Goal: Navigation & Orientation: Find specific page/section

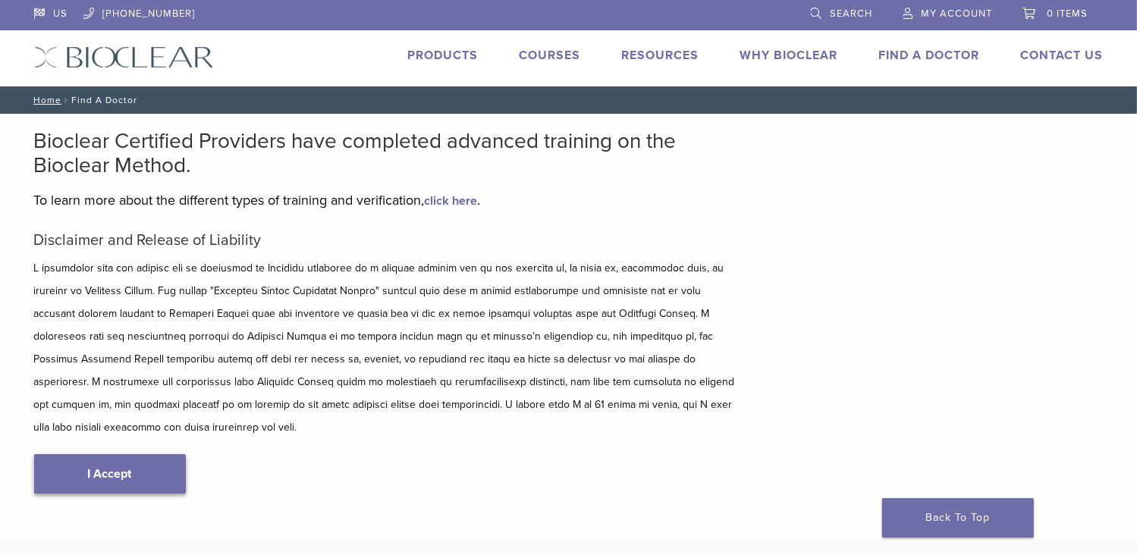
click at [110, 454] on link "I Accept" at bounding box center [110, 473] width 152 height 39
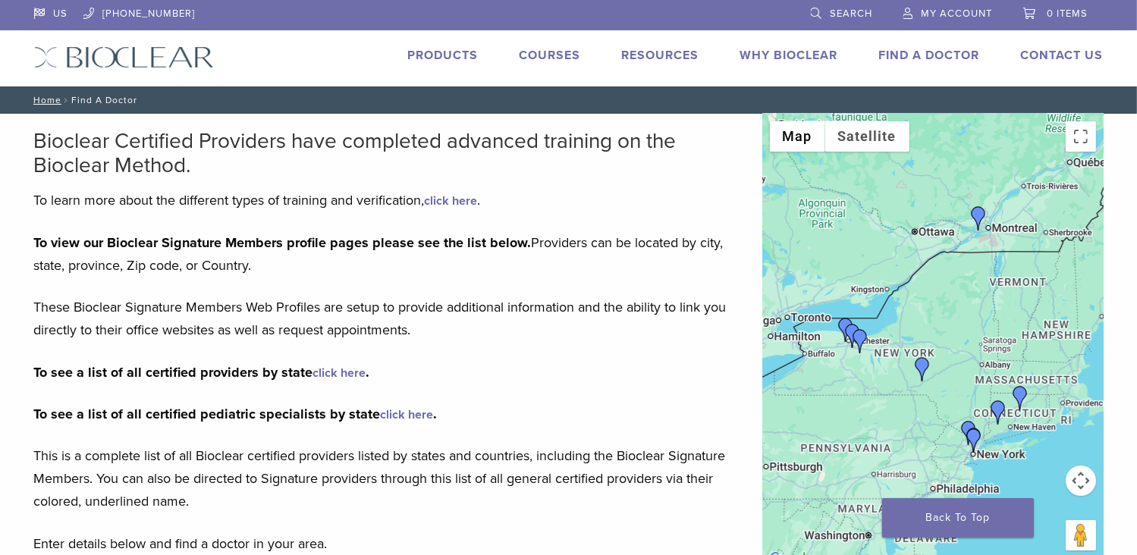
click at [333, 372] on link "click here" at bounding box center [339, 373] width 53 height 15
click at [1060, 130] on link "Return/Repairs" at bounding box center [1082, 132] width 114 height 33
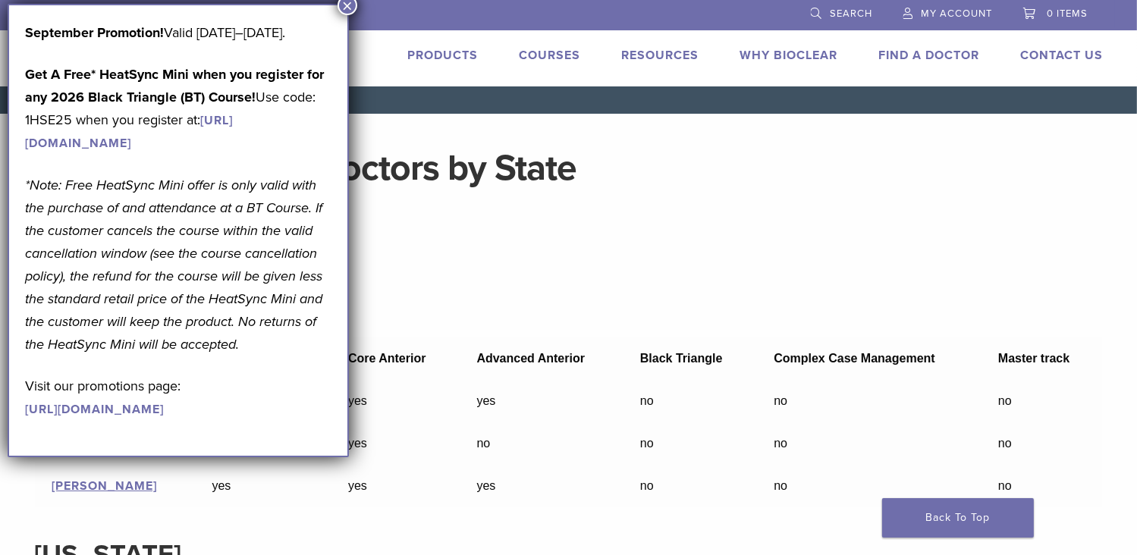
click at [349, 5] on button "×" at bounding box center [347, 5] width 20 height 20
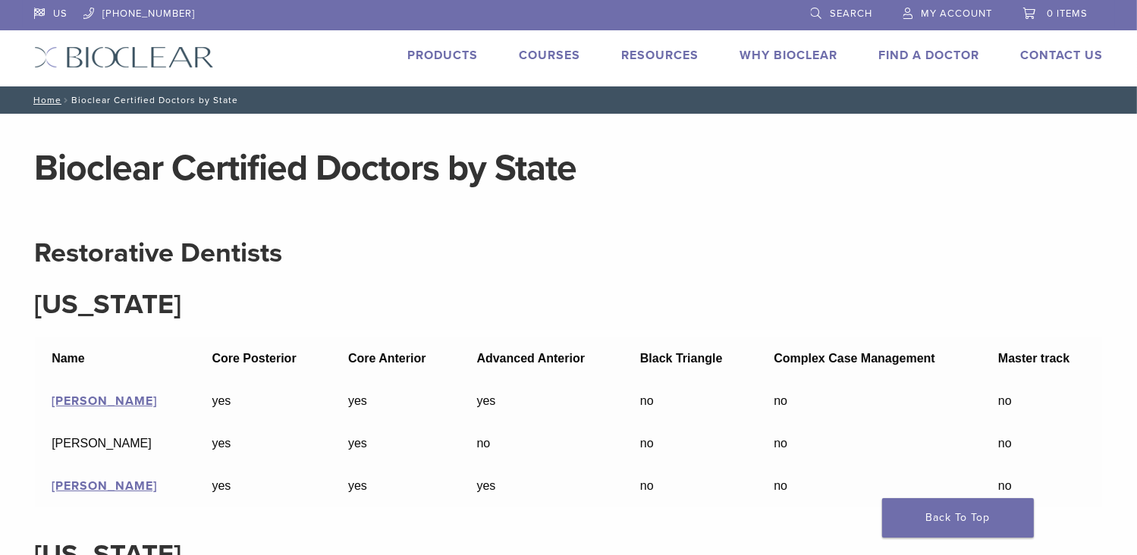
click at [928, 57] on link "Find A Doctor" at bounding box center [929, 55] width 101 height 15
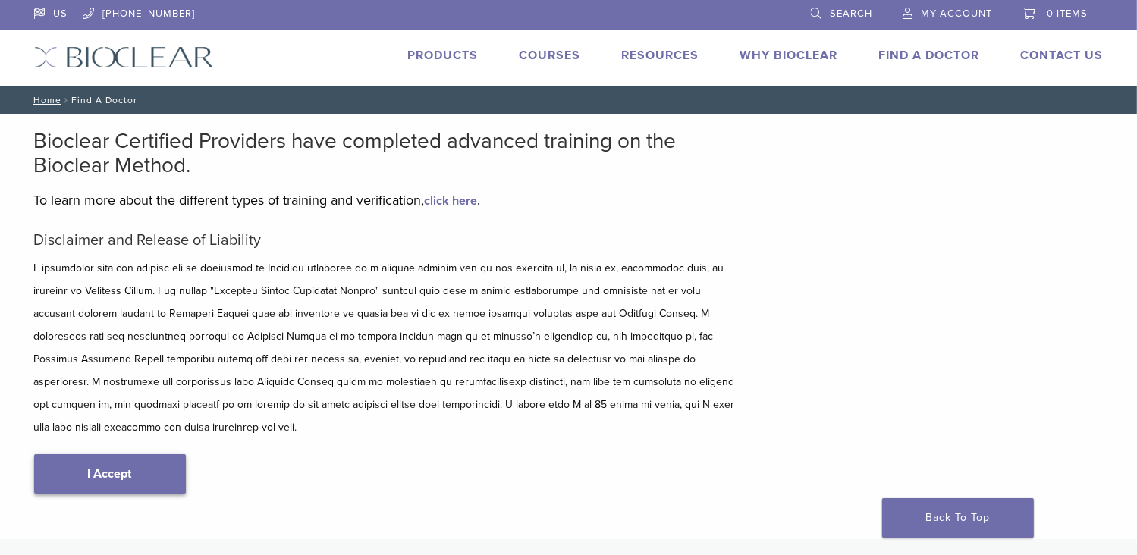
click at [114, 454] on link "I Accept" at bounding box center [110, 473] width 152 height 39
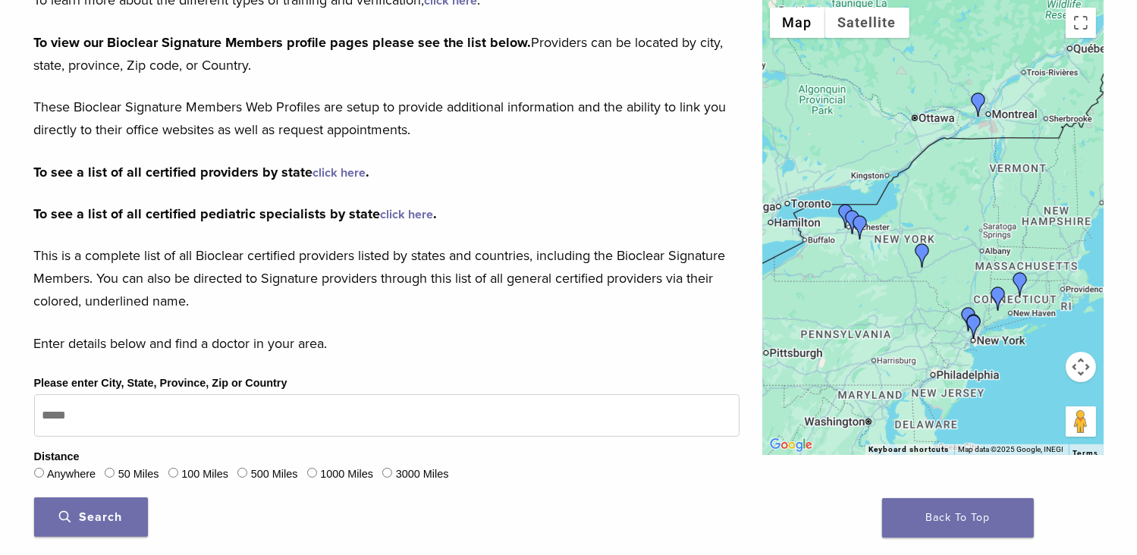
scroll to position [303, 0]
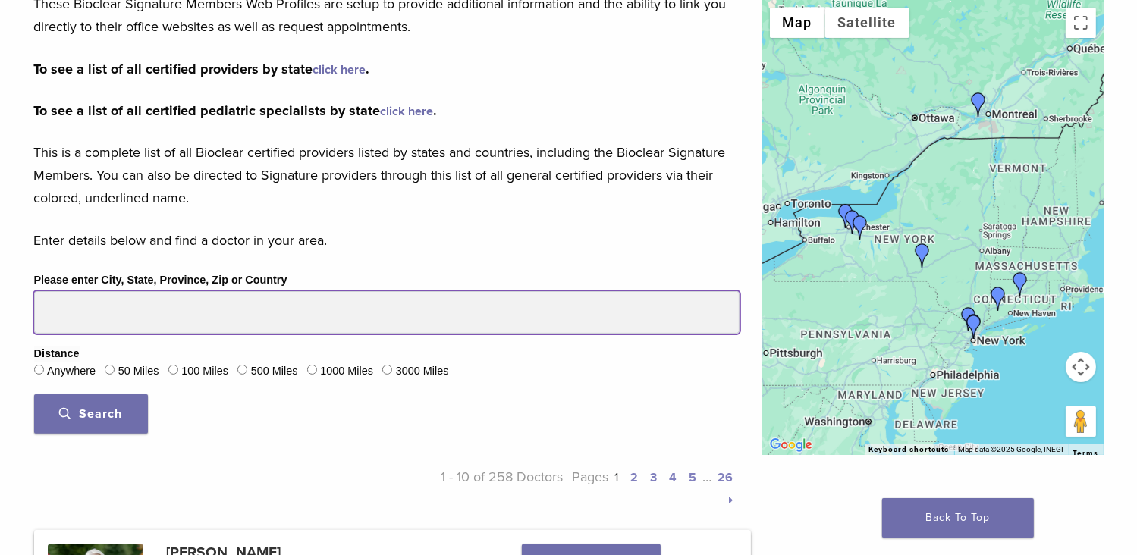
drag, startPoint x: 94, startPoint y: 309, endPoint x: 4, endPoint y: 293, distance: 91.8
type input "*****"
click at [34, 394] on button "Search" at bounding box center [91, 413] width 114 height 39
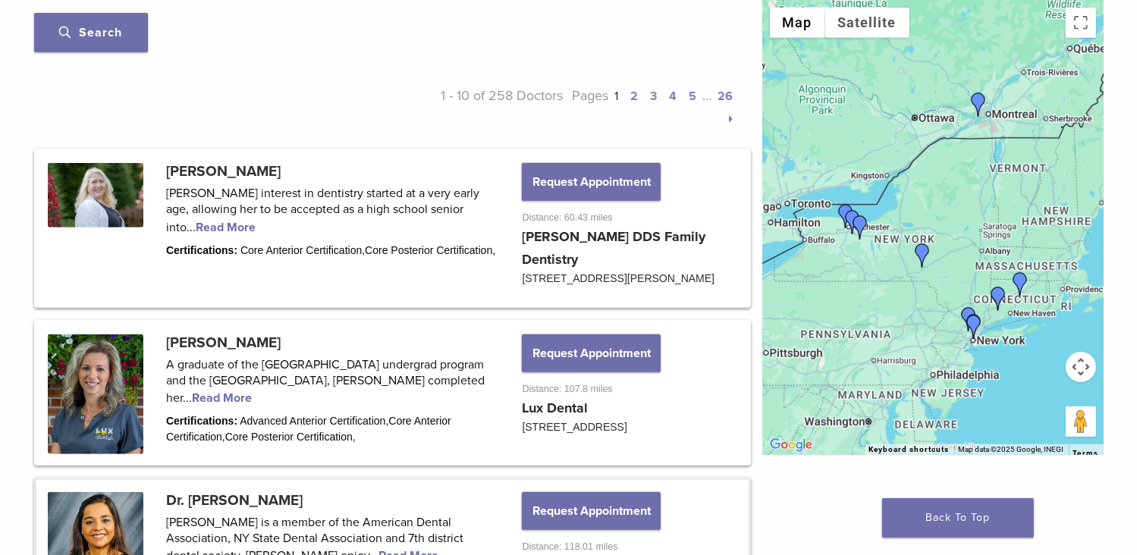
scroll to position [683, 0]
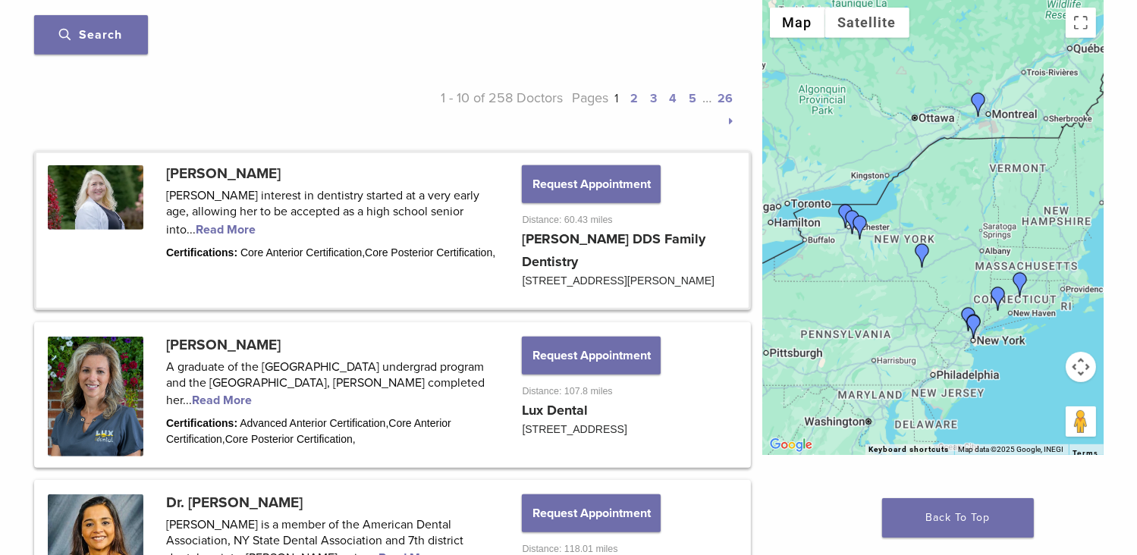
click at [176, 227] on link at bounding box center [392, 230] width 712 height 155
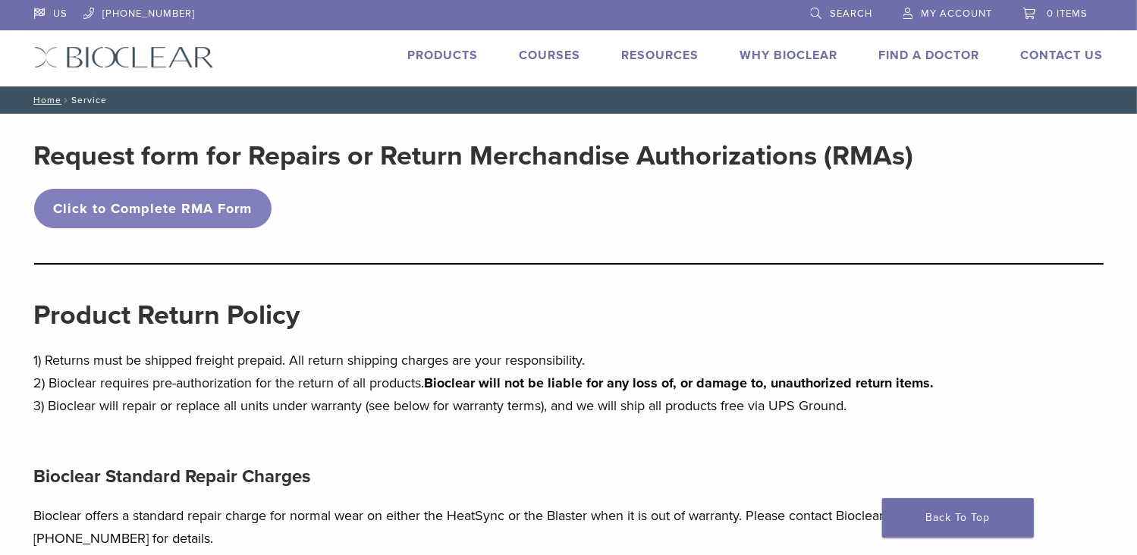
click at [451, 50] on link "Products" at bounding box center [443, 55] width 71 height 15
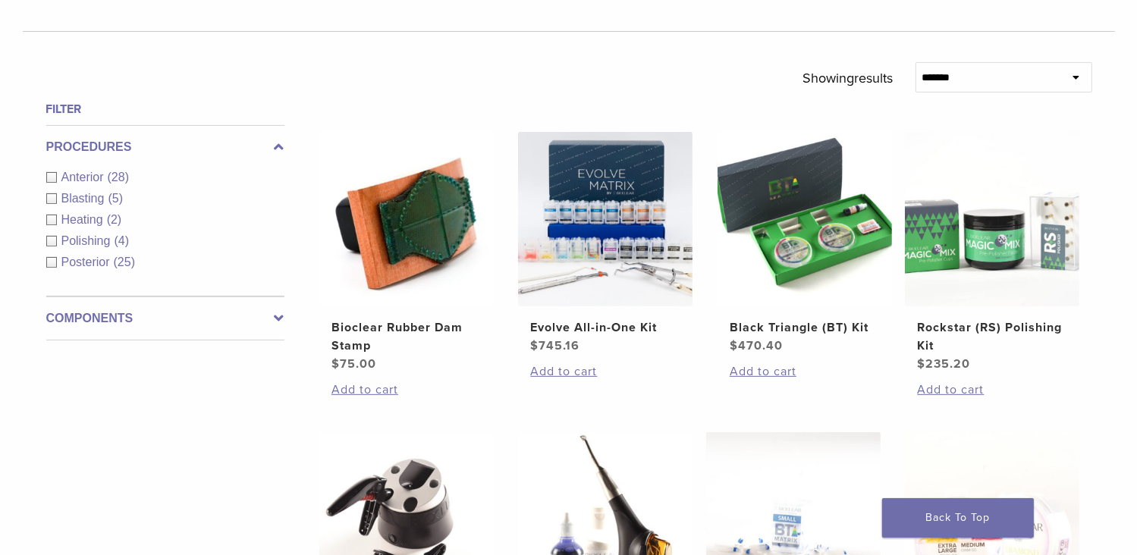
scroll to position [531, 0]
